Goal: Use online tool/utility: Utilize a website feature to perform a specific function

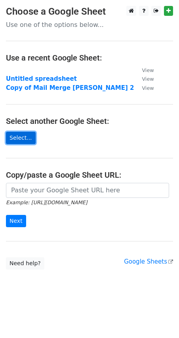
click at [20, 141] on link "Select..." at bounding box center [21, 138] width 30 height 12
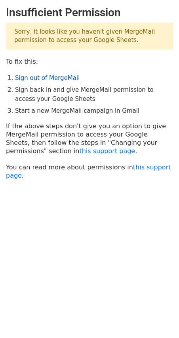
click at [56, 77] on link "Sign out of MergeMail" at bounding box center [47, 77] width 64 height 7
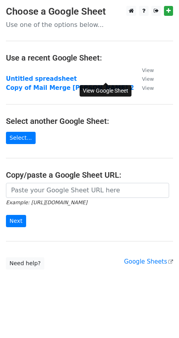
click at [141, 81] on small "View" at bounding box center [147, 79] width 12 height 6
click at [56, 78] on strong "Untitled spreadsheet" at bounding box center [41, 78] width 71 height 7
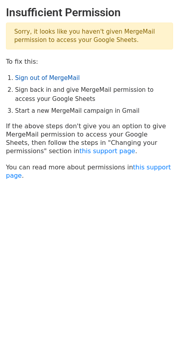
click at [63, 78] on link "Sign out of MergeMail" at bounding box center [47, 77] width 64 height 7
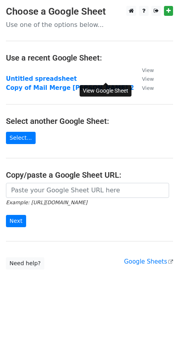
click at [141, 80] on small "View" at bounding box center [147, 79] width 12 height 6
click at [24, 80] on strong "Untitled spreadsheet" at bounding box center [41, 78] width 71 height 7
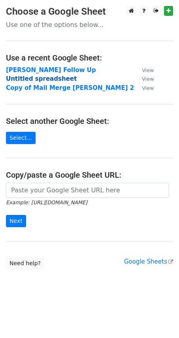
click at [26, 79] on strong "Untitled spreadsheet" at bounding box center [41, 78] width 71 height 7
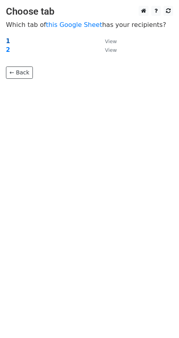
click at [7, 41] on strong "1" at bounding box center [8, 41] width 4 height 7
